Goal: Navigation & Orientation: Find specific page/section

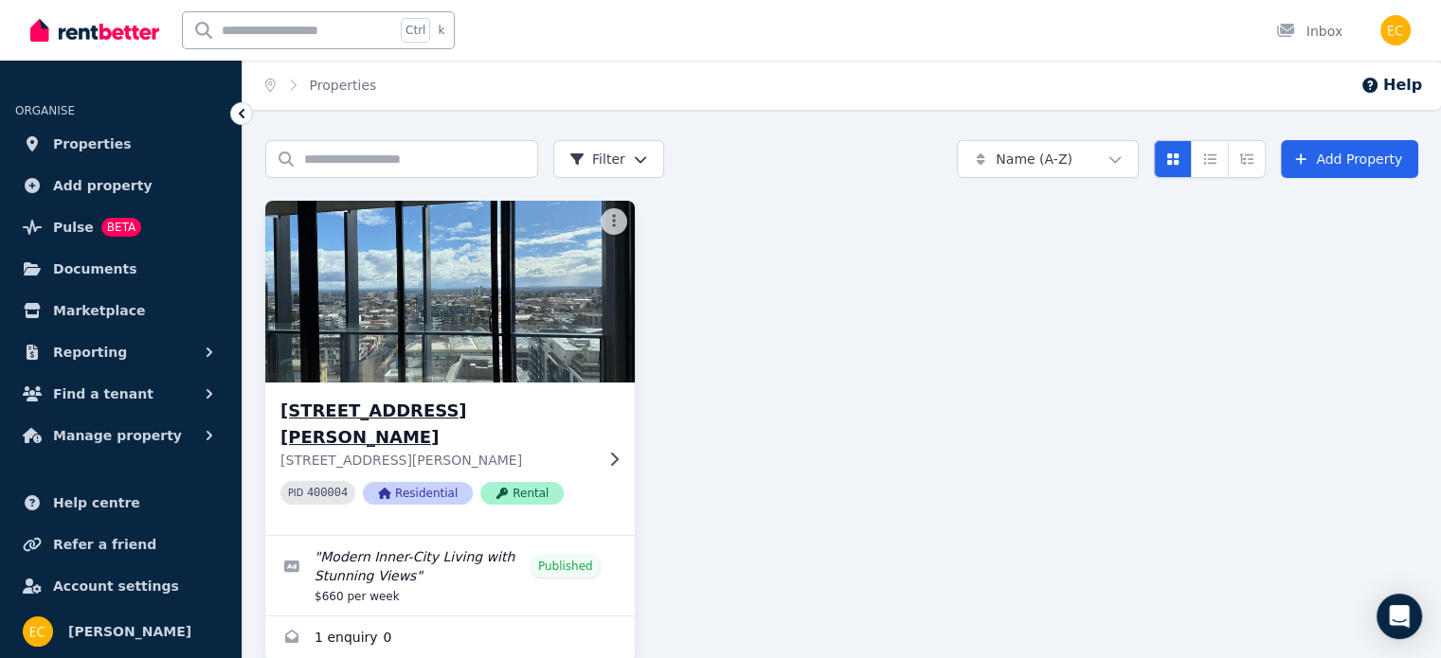
click at [587, 453] on div "[STREET_ADDRESS][PERSON_NAME] [STREET_ADDRESS][PERSON_NAME] 400004 Residential …" at bounding box center [436, 459] width 313 height 122
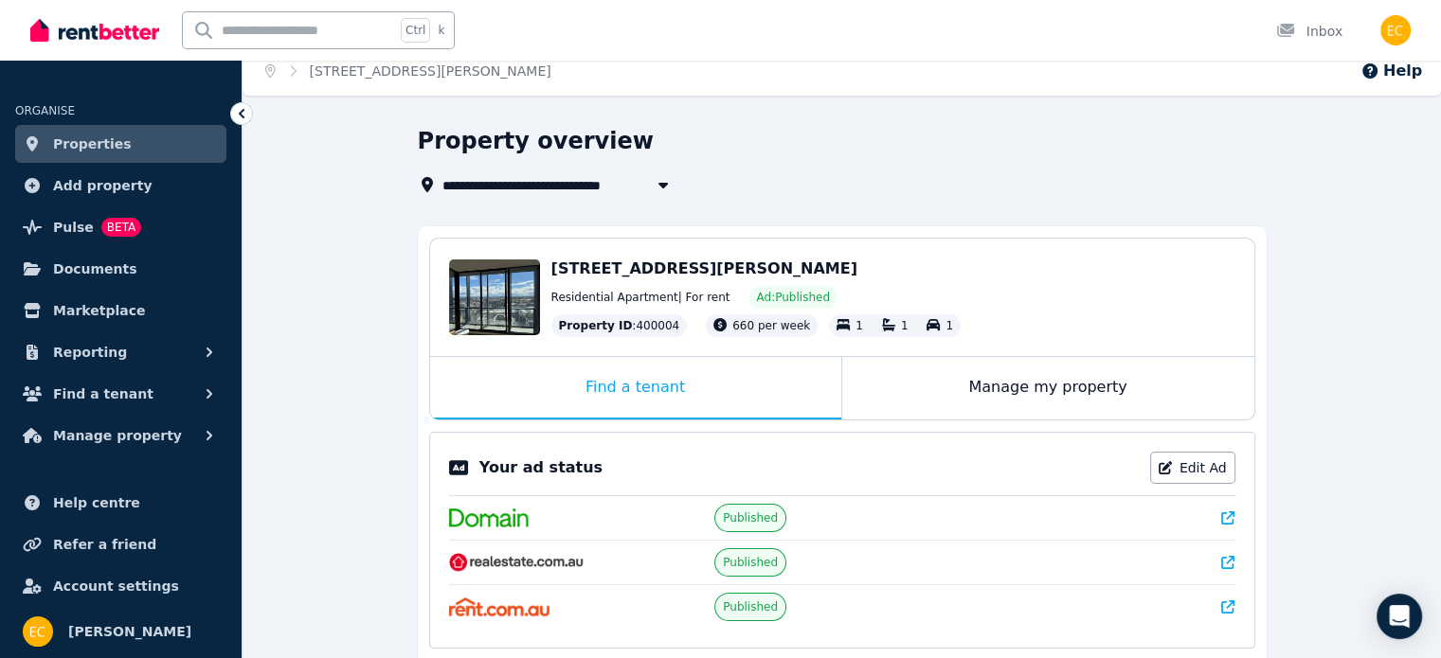
scroll to position [95, 0]
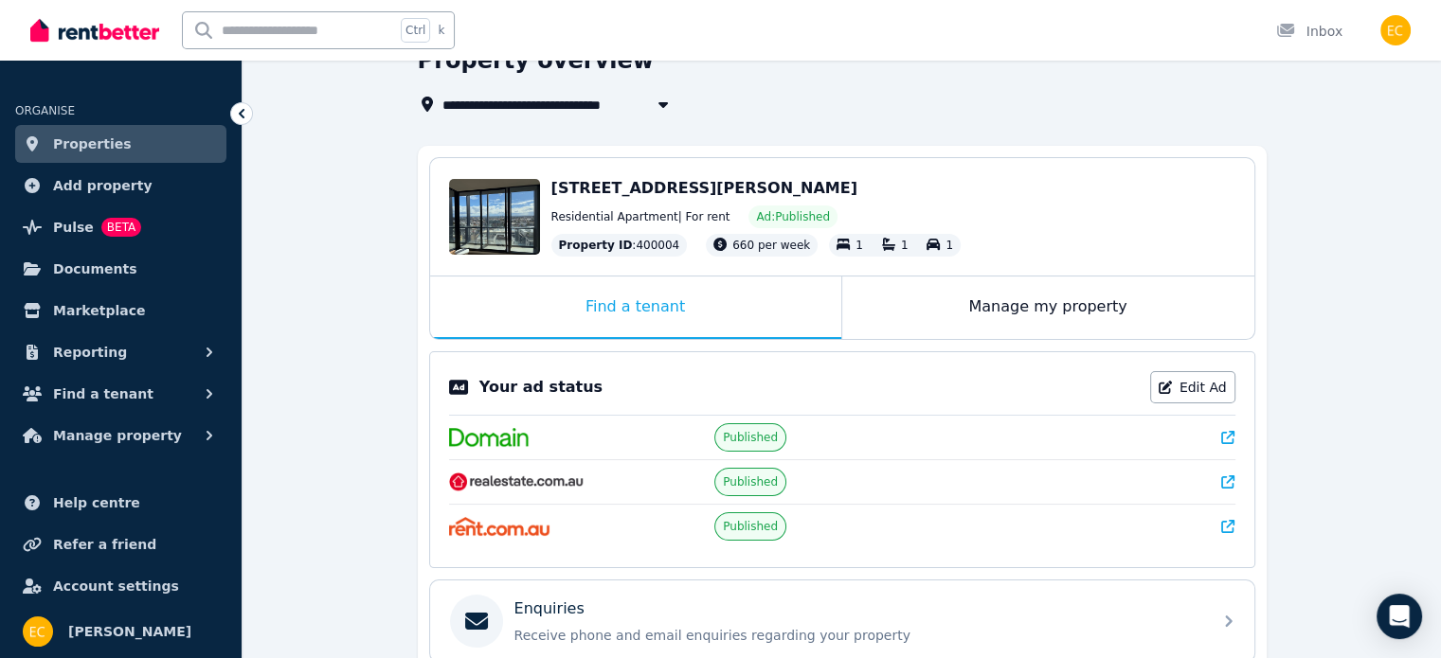
click at [1229, 481] on icon at bounding box center [1227, 481] width 13 height 13
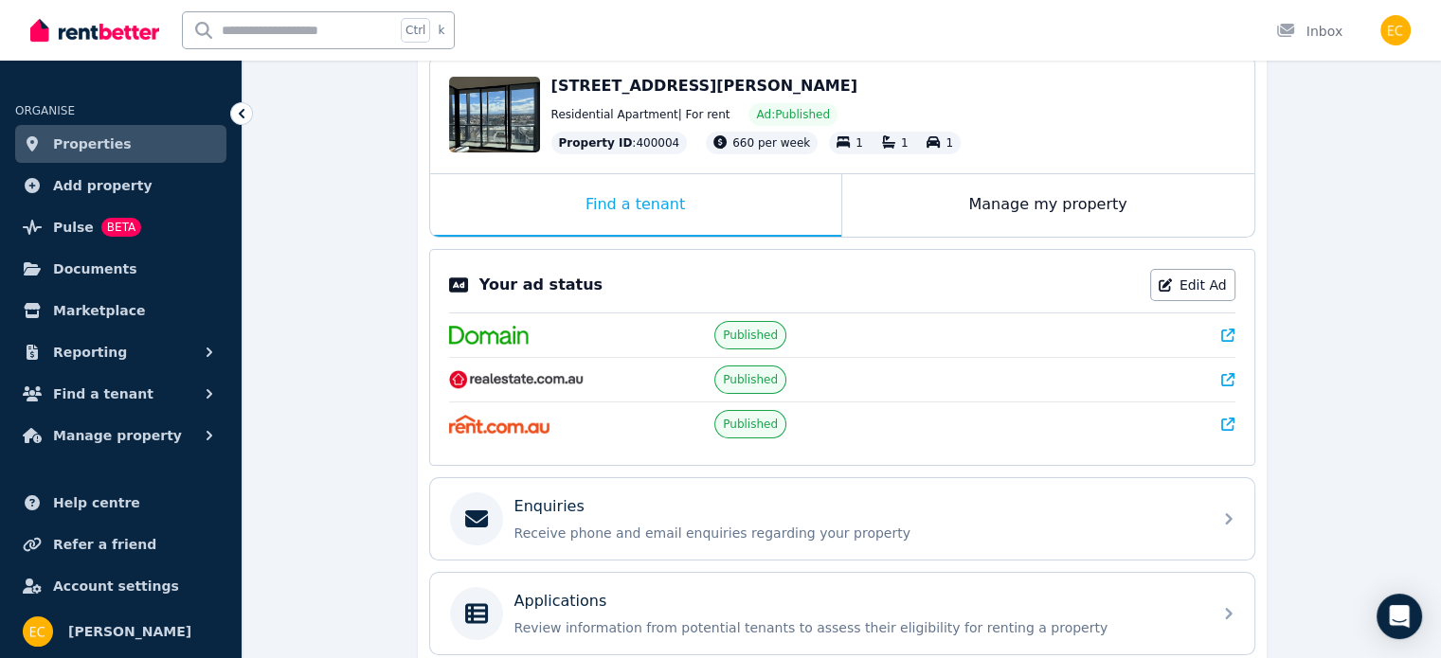
scroll to position [176, 0]
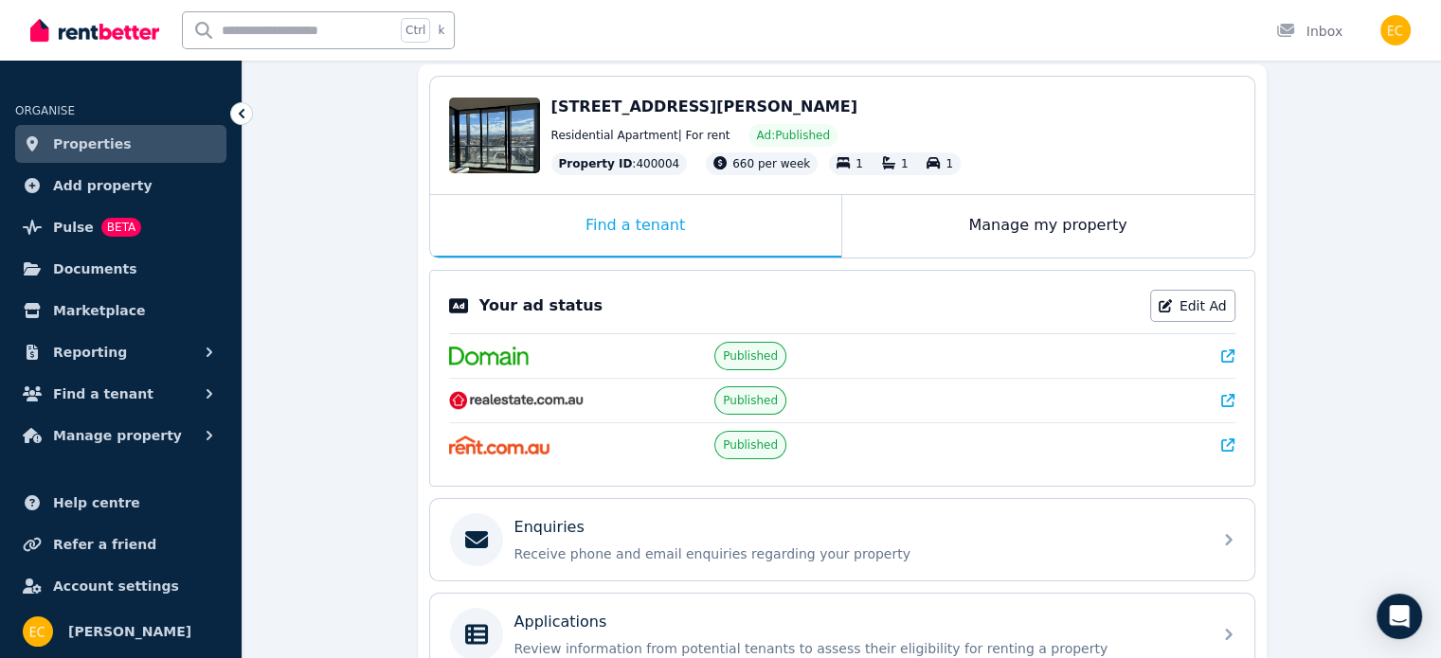
click at [1228, 350] on icon at bounding box center [1227, 356] width 13 height 13
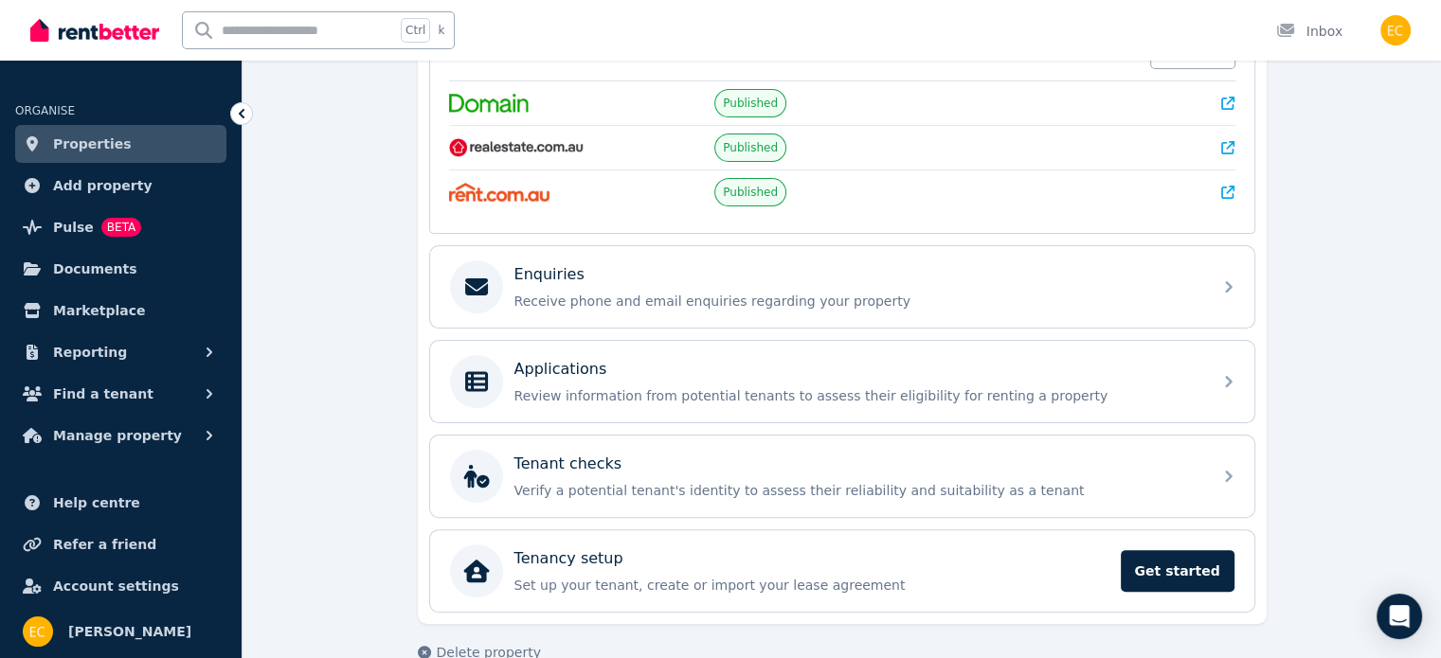
scroll to position [460, 0]
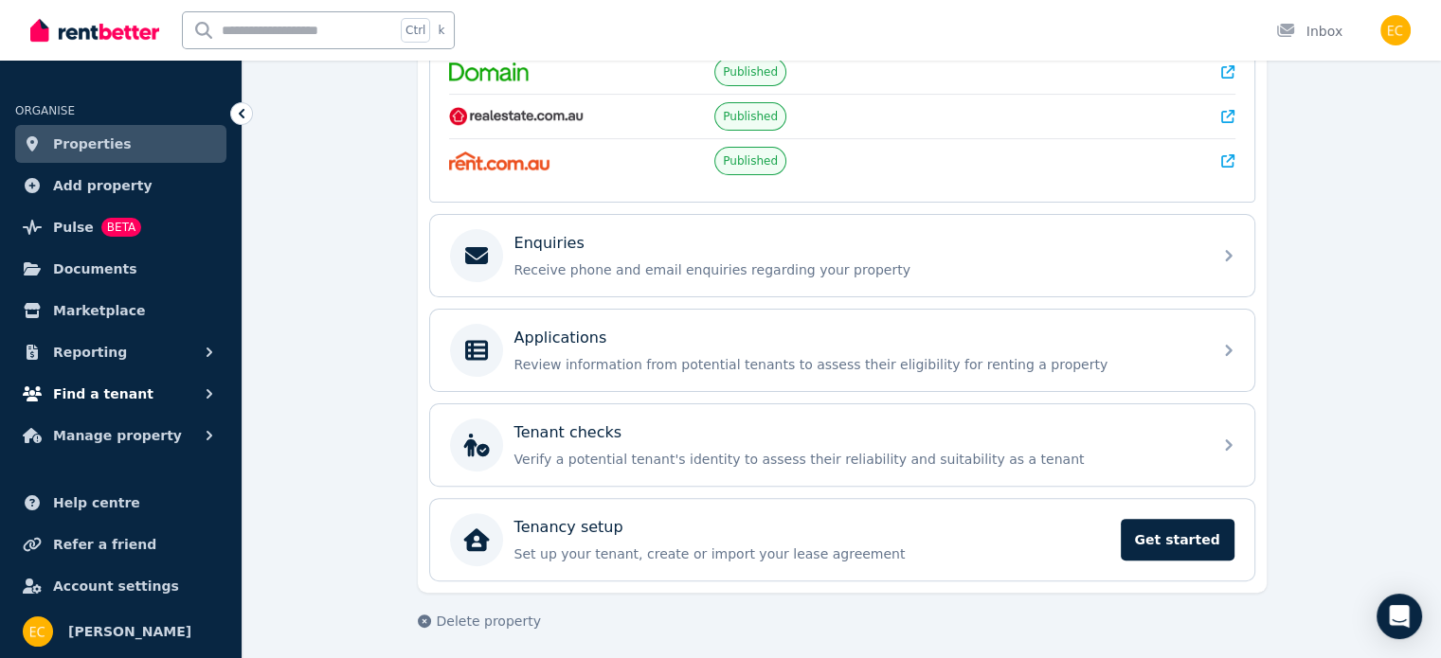
click at [152, 390] on button "Find a tenant" at bounding box center [120, 394] width 211 height 38
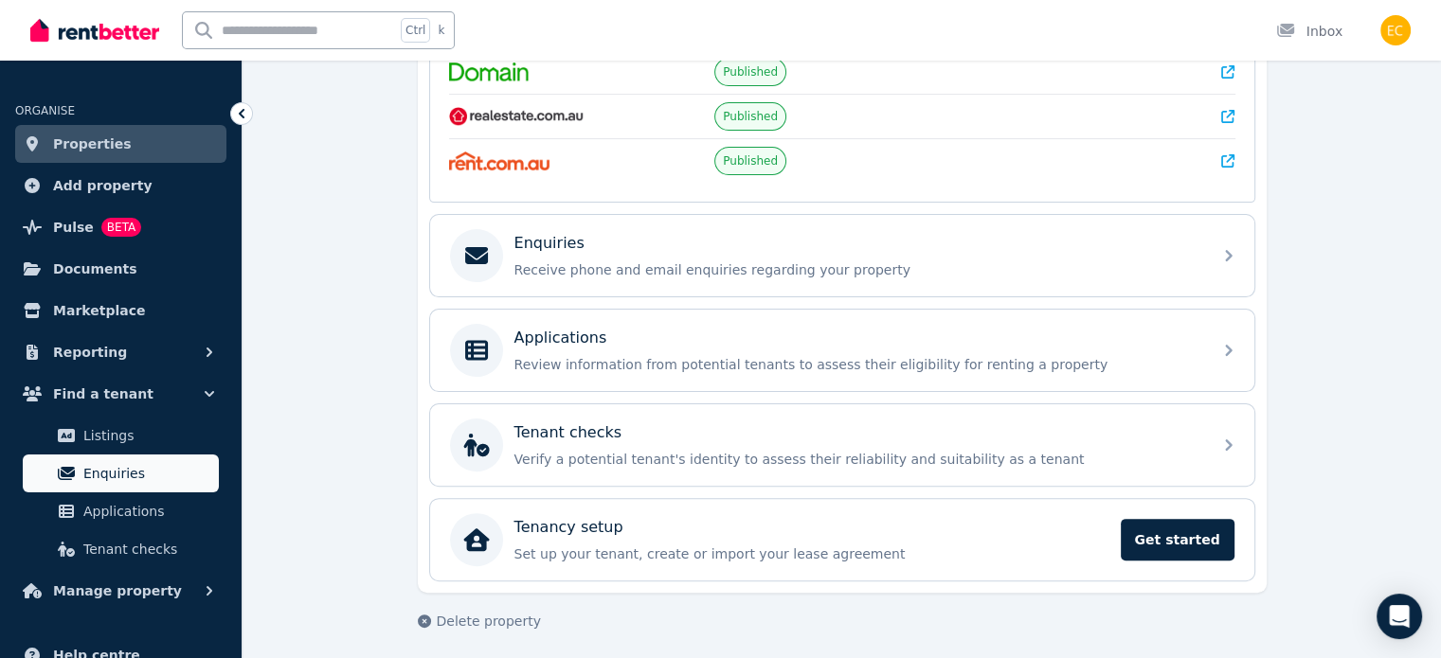
click at [144, 469] on span "Enquiries" at bounding box center [147, 473] width 128 height 23
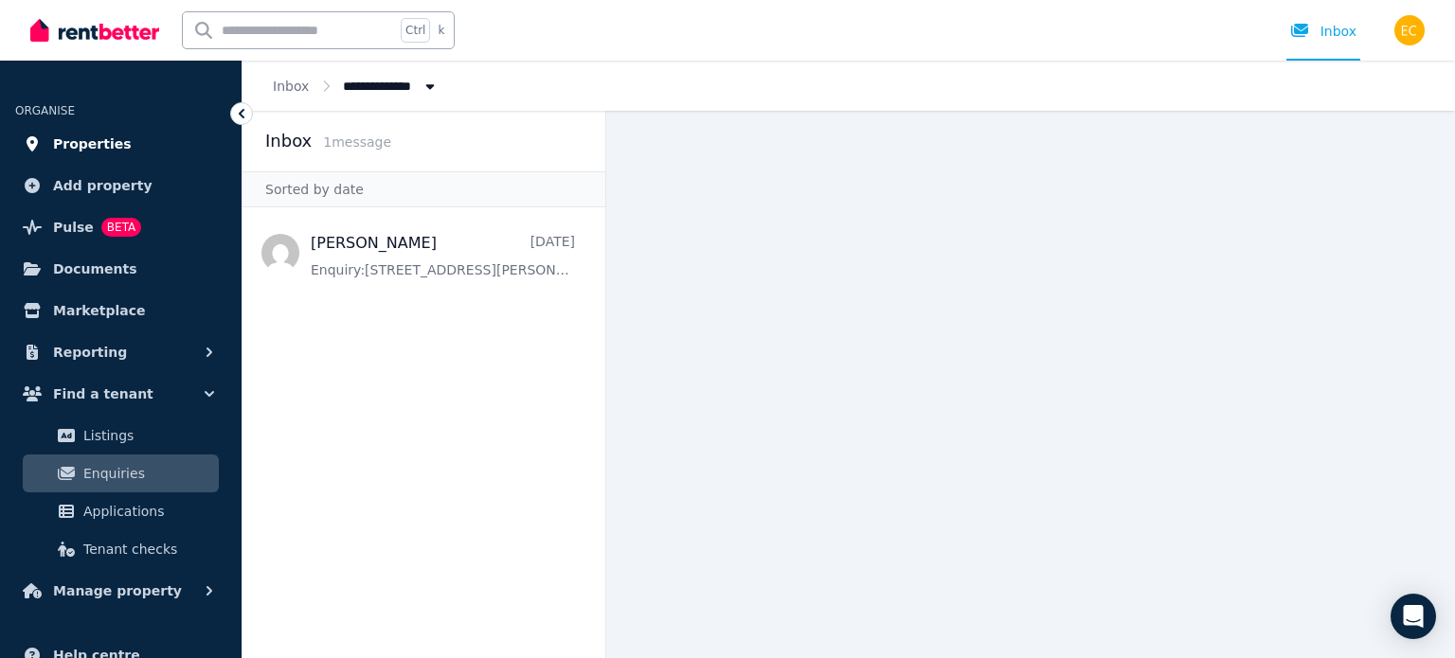
click at [105, 134] on span "Properties" at bounding box center [92, 144] width 79 height 23
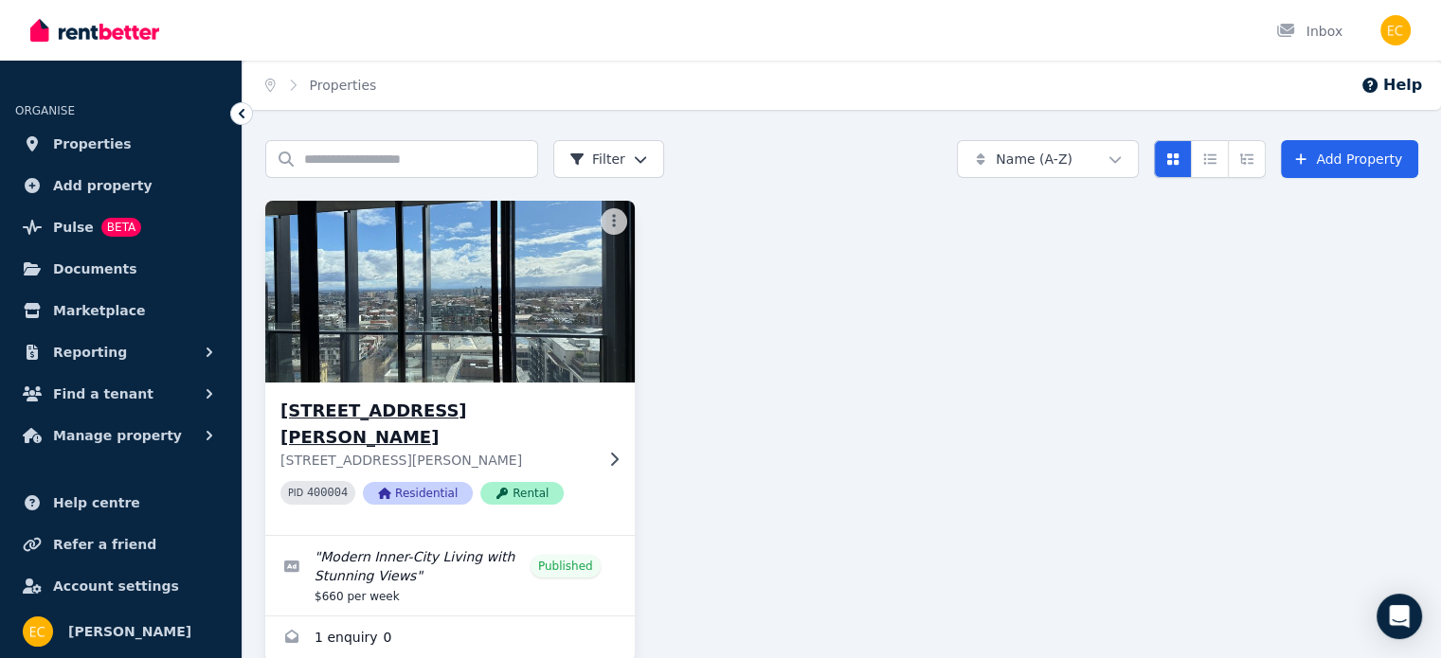
scroll to position [10, 0]
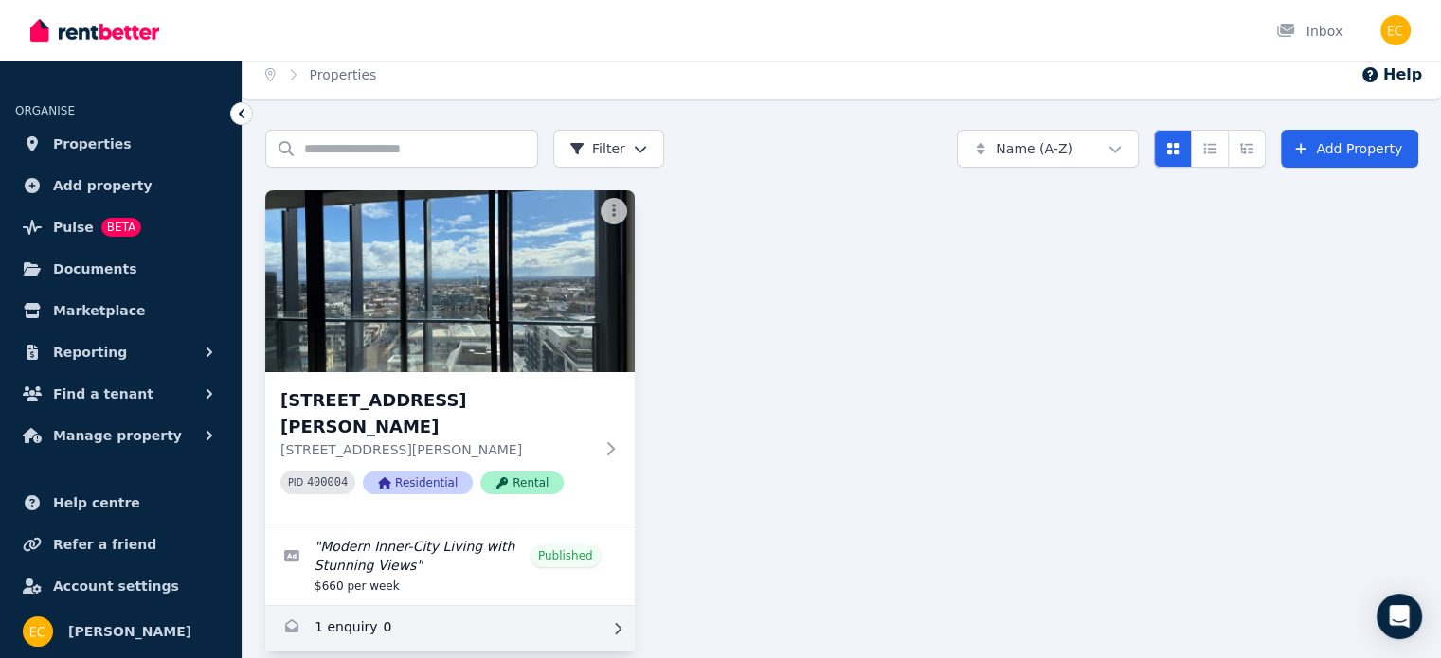
click at [350, 606] on link "Enquiries for 1311/65 Dudley St, West Melbourne" at bounding box center [449, 628] width 369 height 45
